Goal: Download file/media

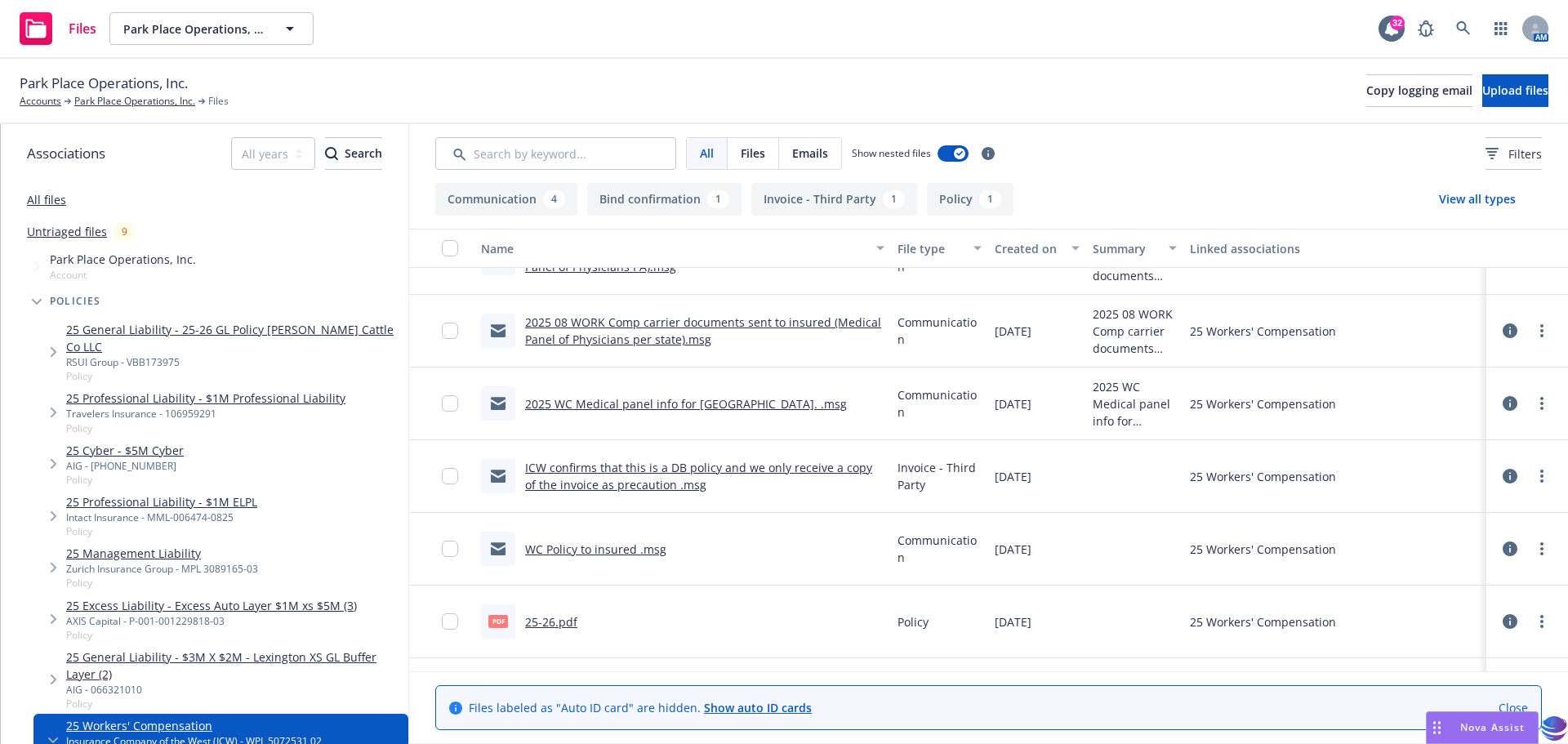
scroll to position [105, 0]
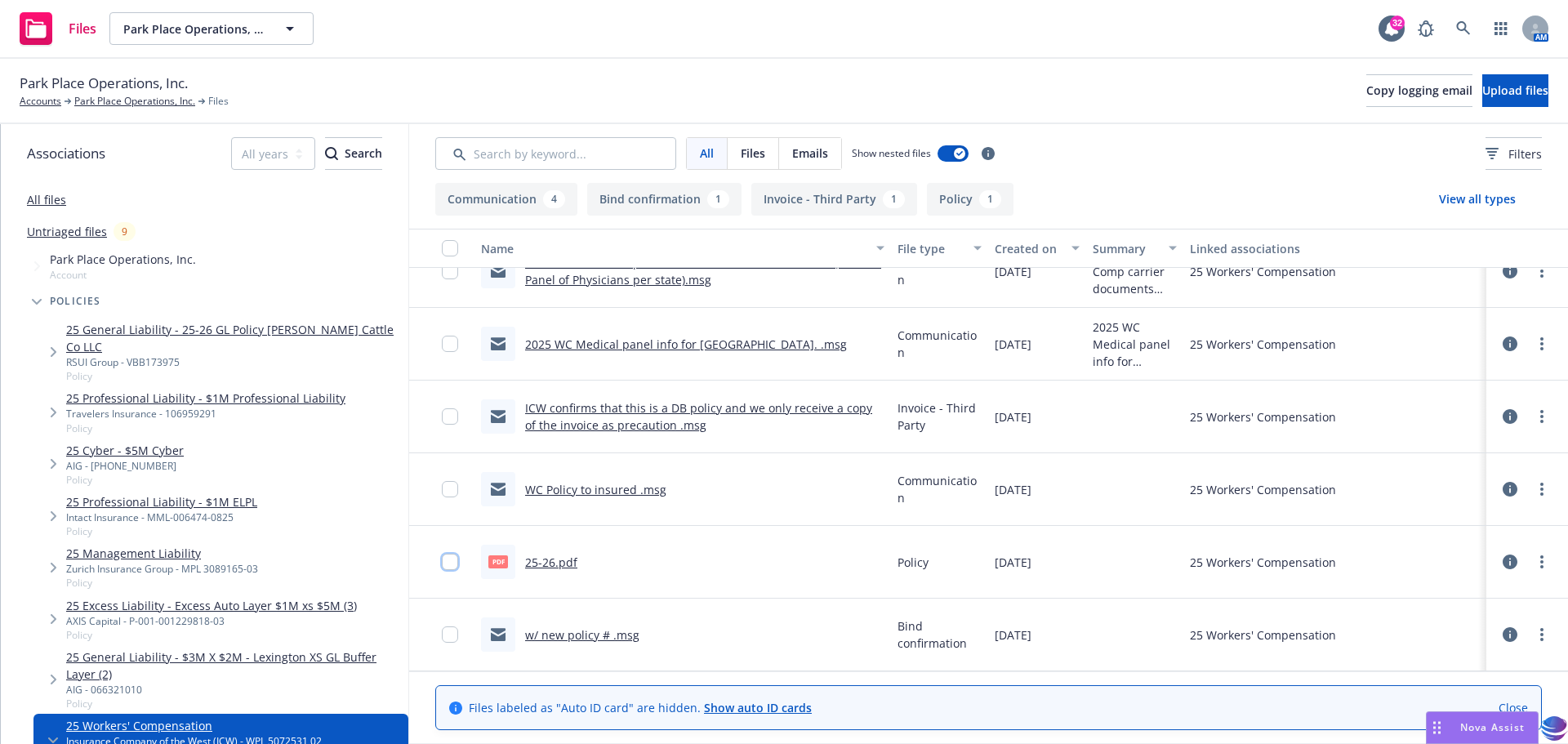
click at [454, 561] on input "checkbox" at bounding box center [450, 561] width 16 height 16
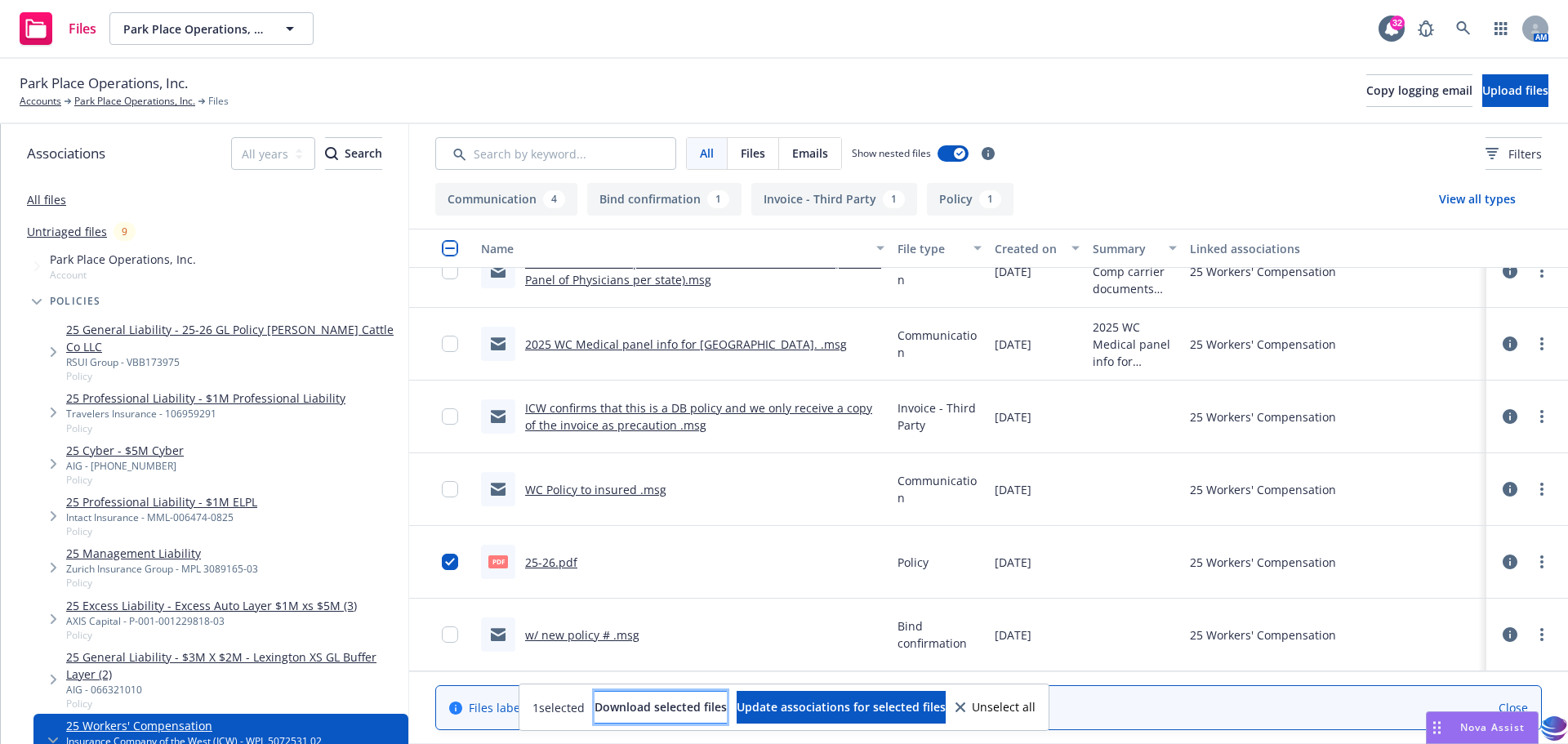
click at [595, 712] on span "Download selected files" at bounding box center [661, 706] width 132 height 15
click at [120, 104] on link "Park Place Operations, Inc." at bounding box center [134, 101] width 121 height 14
